Goal: Browse casually: Explore the website without a specific task or goal

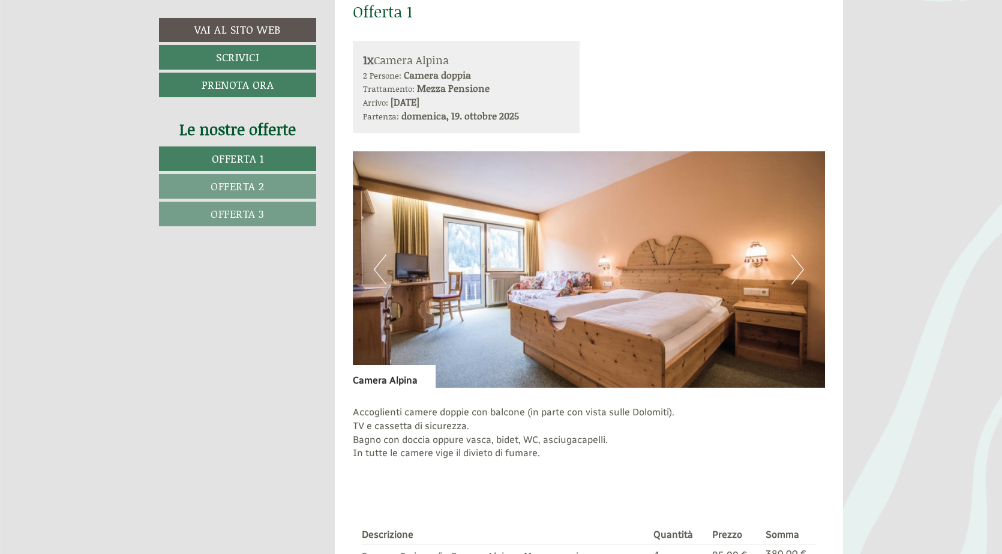
scroll to position [418, 0]
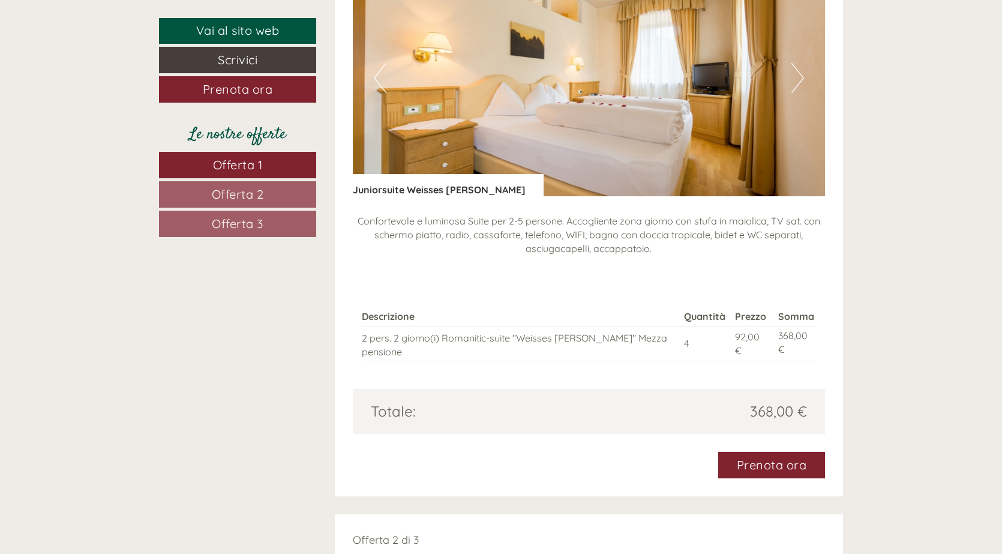
scroll to position [1020, 0]
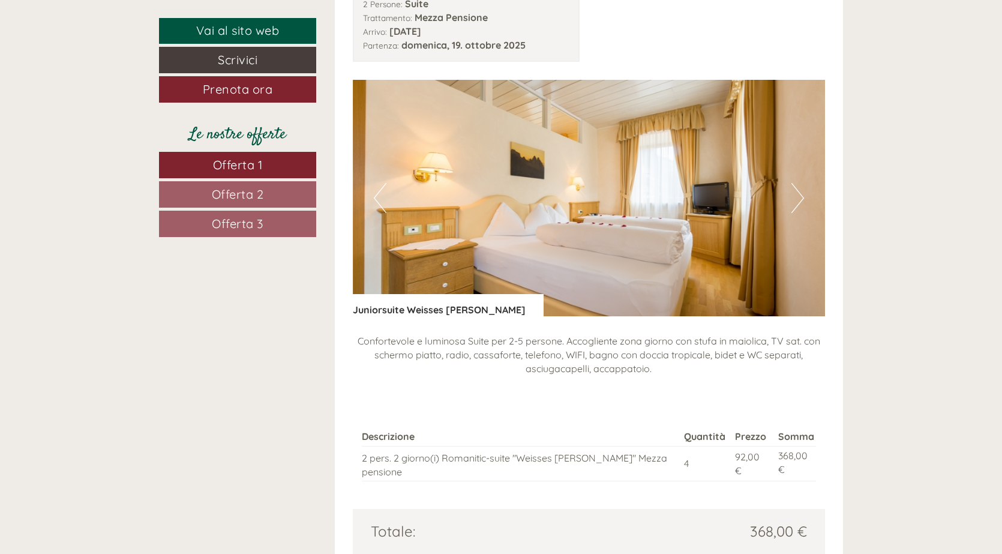
click at [797, 203] on button "Next" at bounding box center [798, 198] width 13 height 30
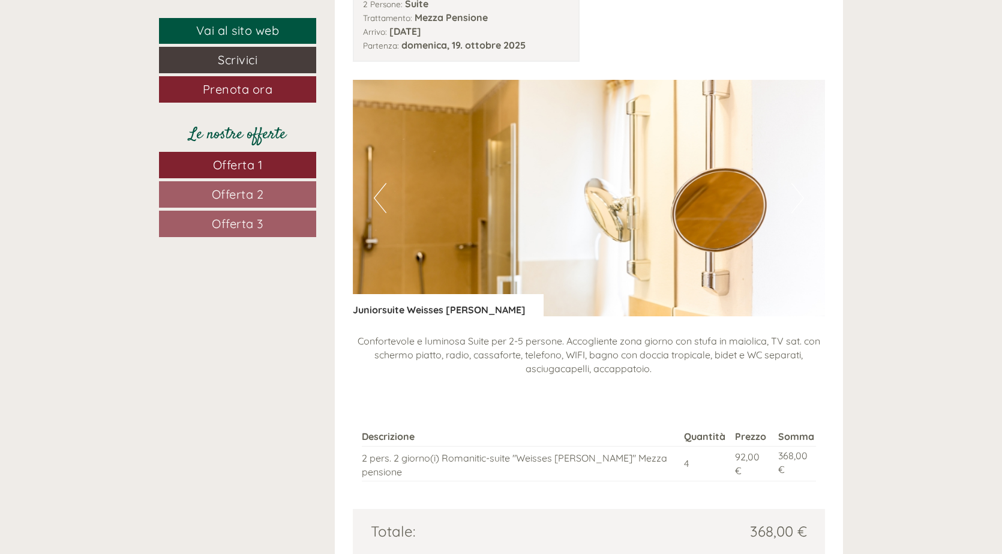
click at [797, 203] on button "Next" at bounding box center [798, 198] width 13 height 30
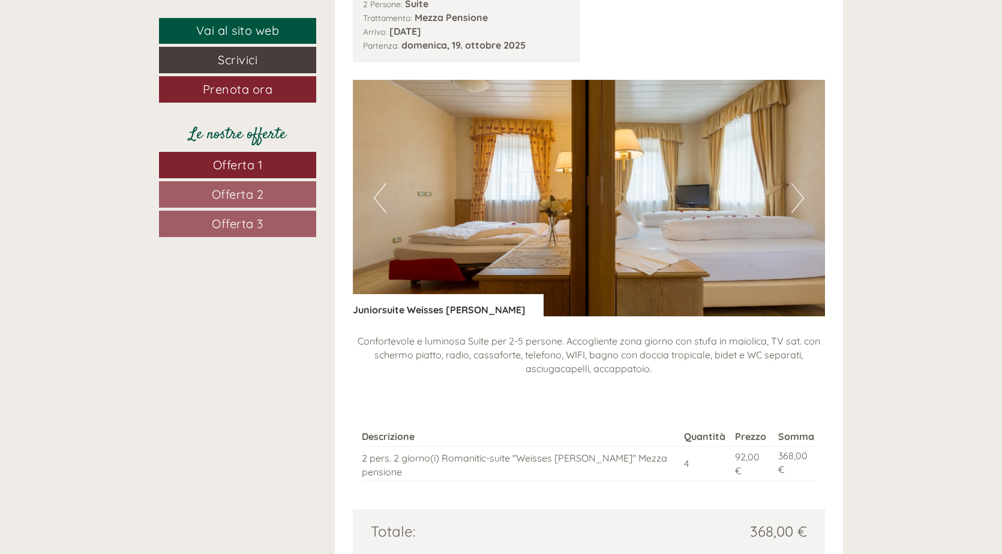
click at [797, 203] on button "Next" at bounding box center [798, 198] width 13 height 30
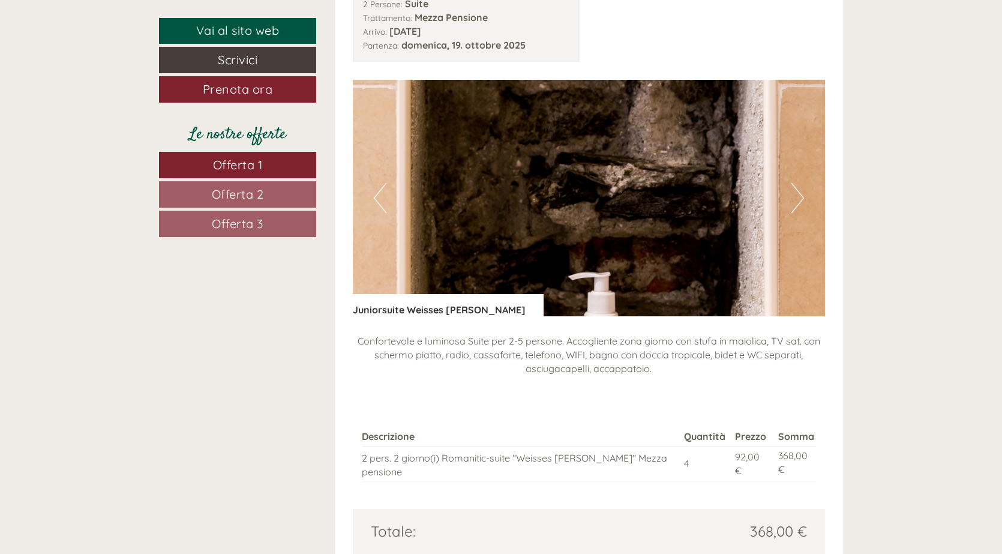
click at [797, 203] on button "Next" at bounding box center [798, 198] width 13 height 30
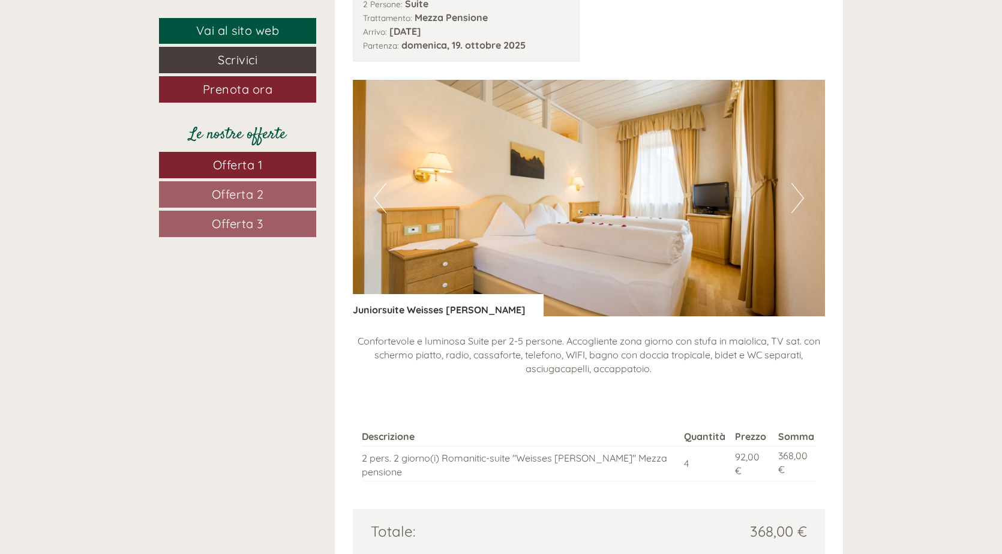
click at [797, 203] on button "Next" at bounding box center [798, 198] width 13 height 30
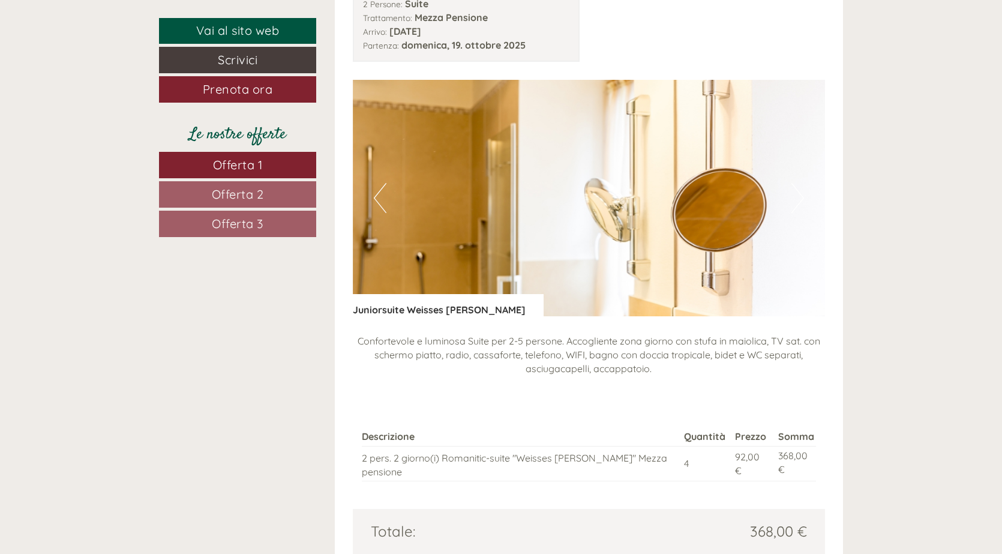
click at [797, 203] on button "Next" at bounding box center [798, 198] width 13 height 30
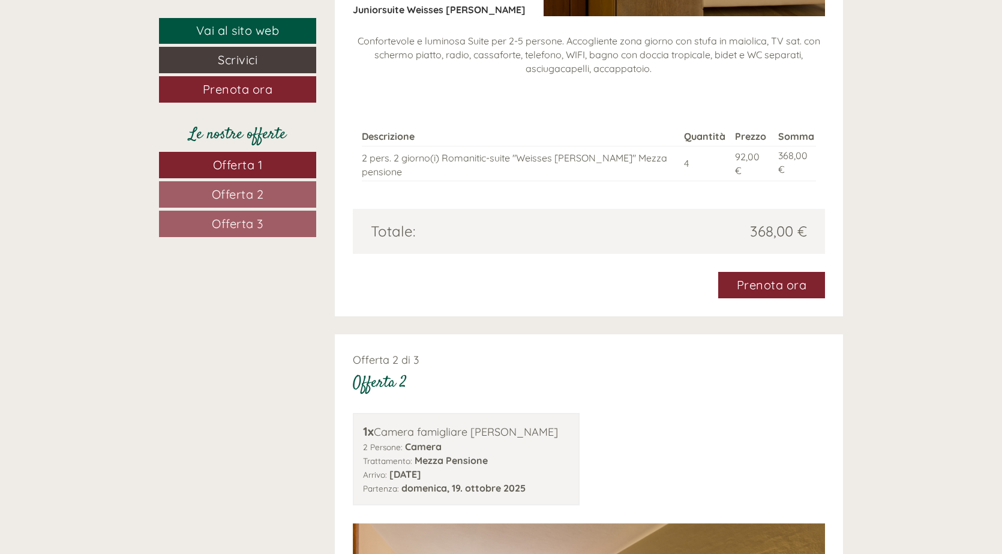
scroll to position [1560, 0]
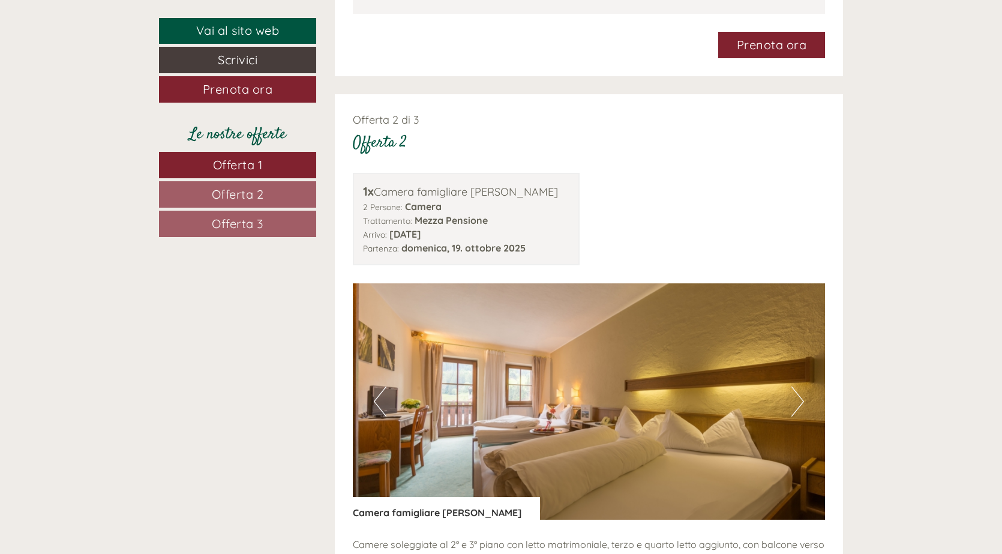
click at [798, 386] on button "Next" at bounding box center [798, 401] width 13 height 30
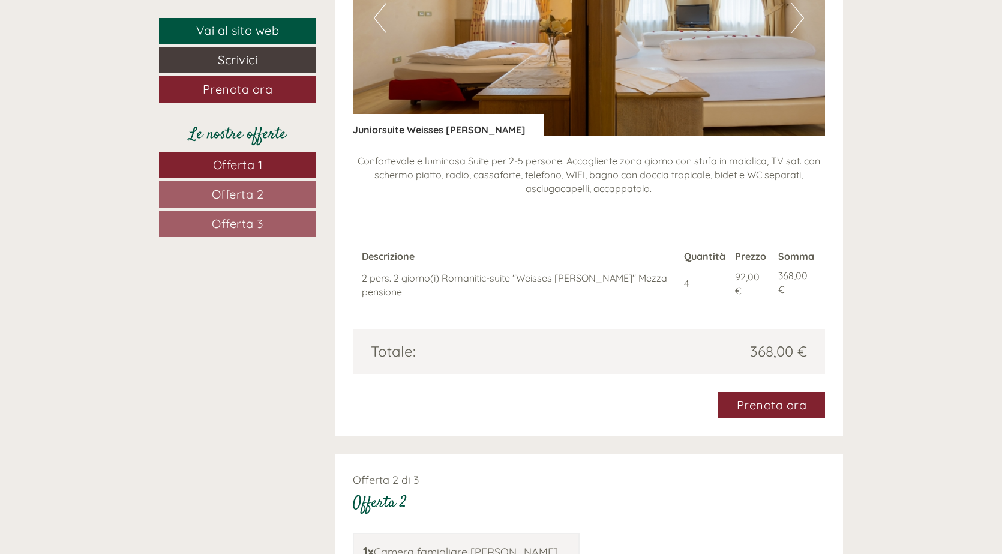
scroll to position [900, 0]
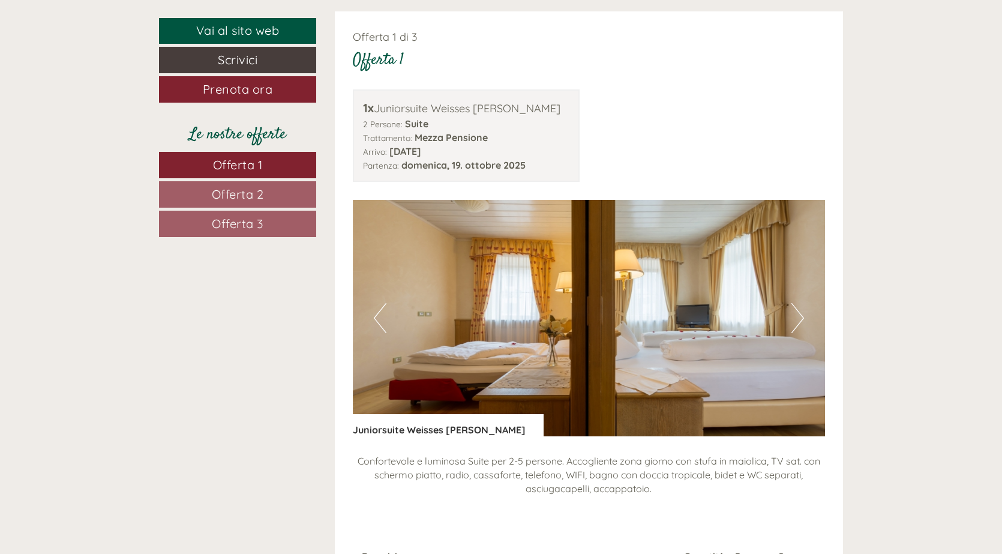
click at [793, 314] on div "Previous Next" at bounding box center [589, 318] width 473 height 236
click at [379, 314] on button "Previous" at bounding box center [380, 318] width 13 height 30
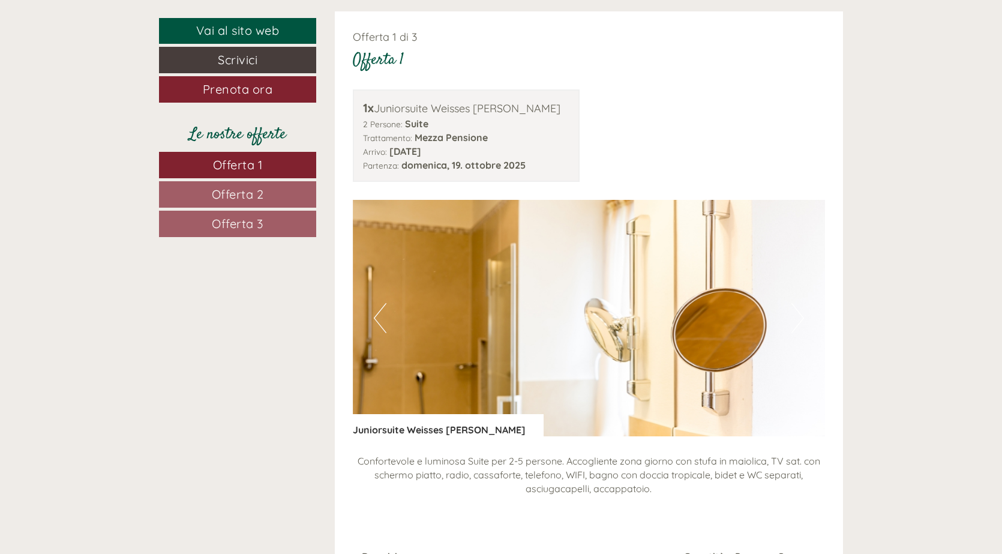
click at [376, 312] on button "Previous" at bounding box center [380, 318] width 13 height 30
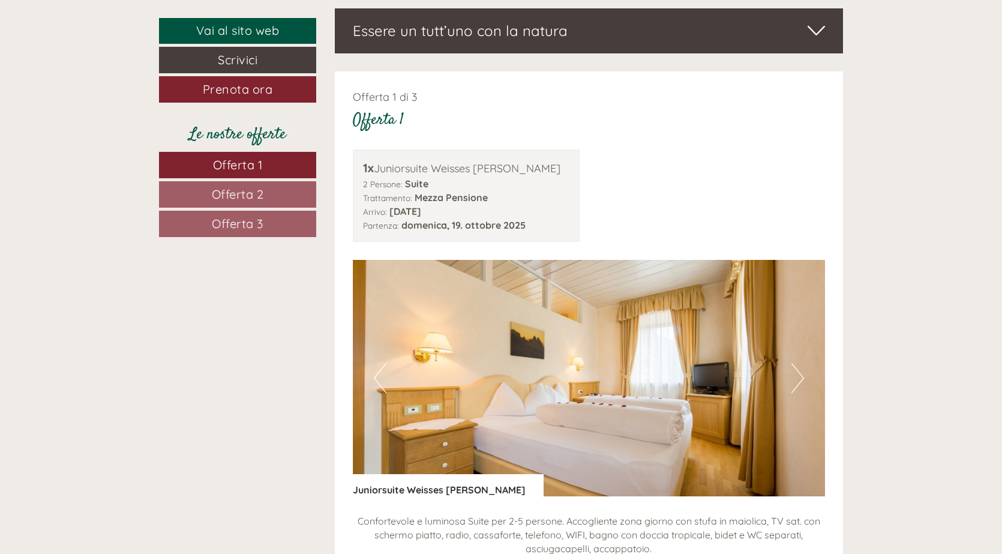
scroll to position [540, 0]
